Goal: Task Accomplishment & Management: Manage account settings

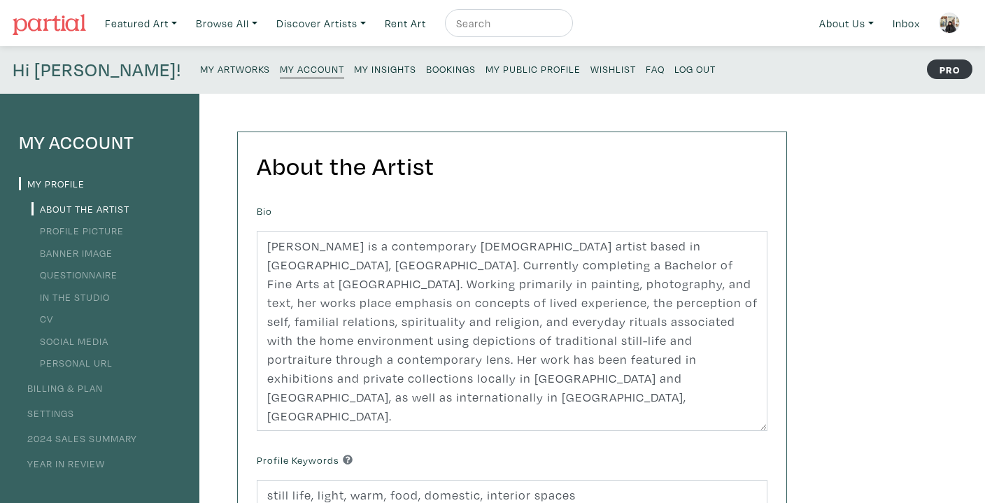
click at [354, 72] on small "My Insights" at bounding box center [385, 68] width 62 height 13
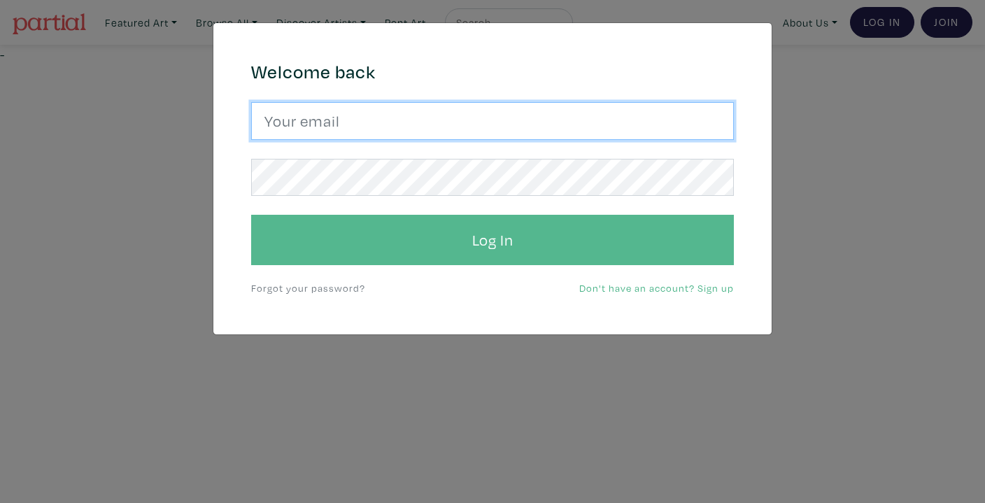
type input "isabellanicastro@ocadu.ca"
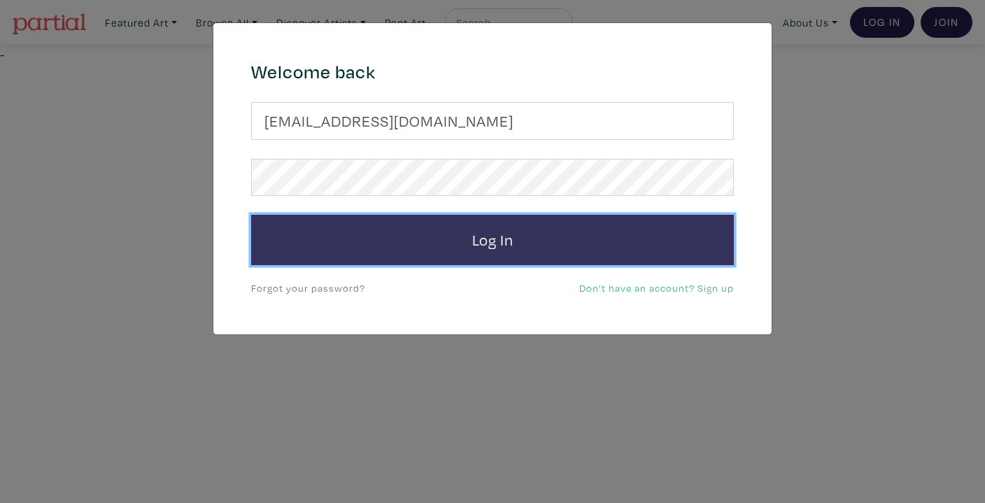
click at [441, 243] on button "Log In" at bounding box center [492, 240] width 483 height 50
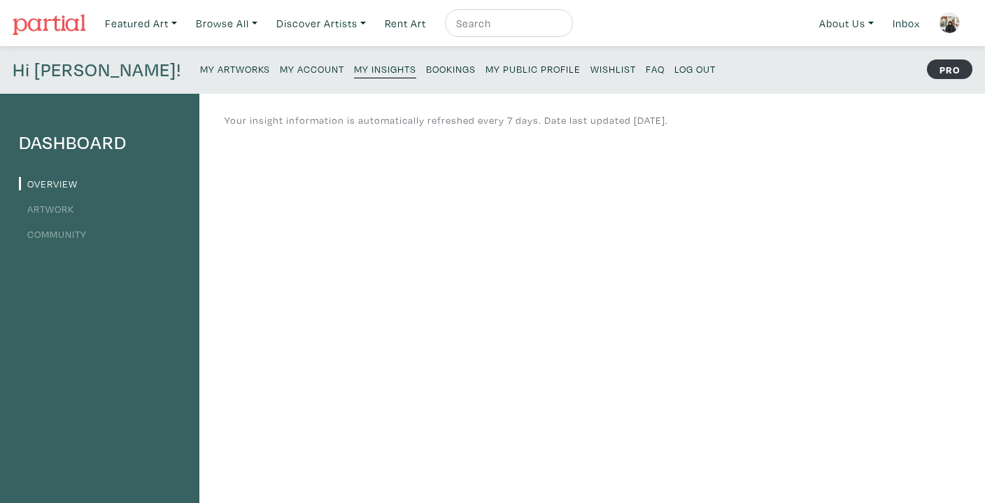
click at [426, 66] on small "Bookings" at bounding box center [451, 68] width 50 height 13
